Goal: Navigation & Orientation: Find specific page/section

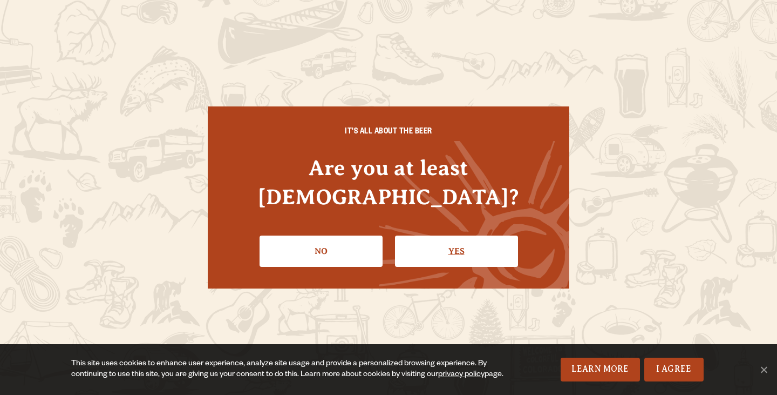
click at [440, 239] on link "Yes" at bounding box center [456, 250] width 123 height 31
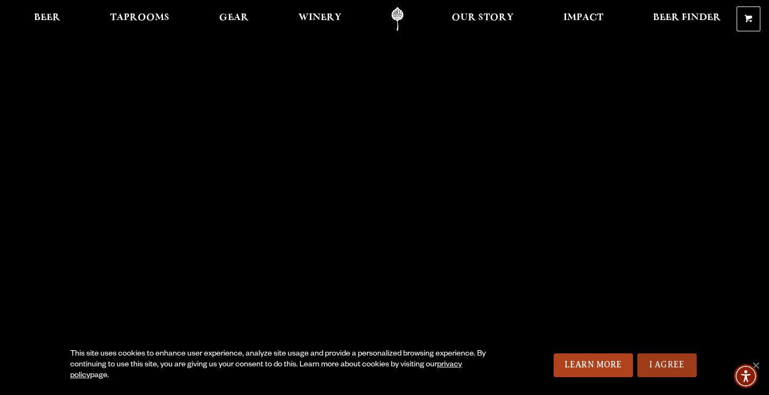
click at [659, 360] on link "I Agree" at bounding box center [667, 365] width 59 height 24
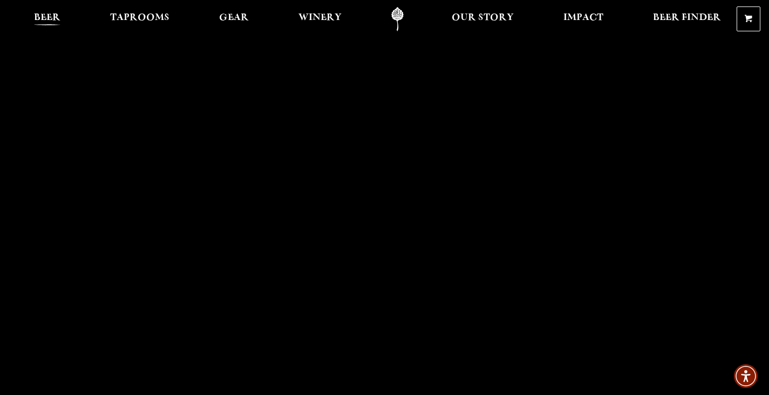
click at [48, 17] on span "Beer" at bounding box center [47, 17] width 26 height 9
